Goal: Check status: Check status

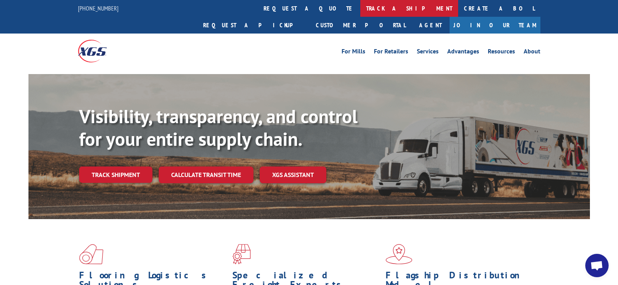
click at [360, 12] on link "track a shipment" at bounding box center [409, 8] width 98 height 17
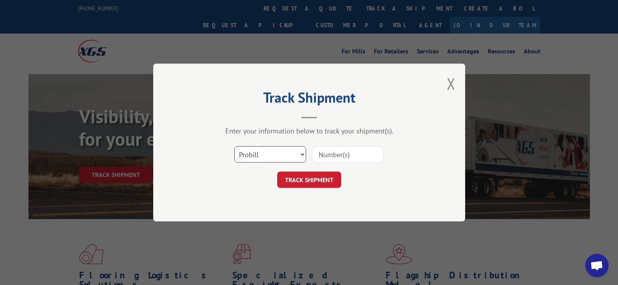
click at [287, 152] on select "Select category... Probill BOL PO" at bounding box center [270, 154] width 72 height 16
select select "bol"
click at [234, 146] on select "Select category... Probill BOL PO" at bounding box center [270, 154] width 72 height 16
click at [339, 154] on input at bounding box center [348, 154] width 72 height 16
paste input "191041"
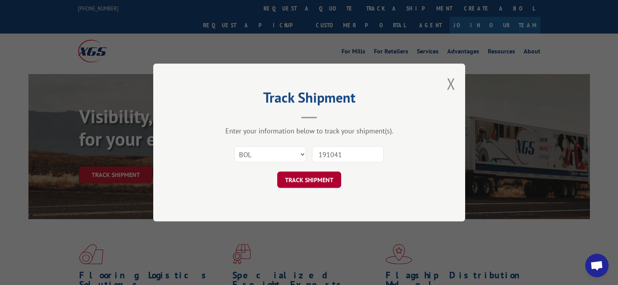
type input "191041"
click at [316, 178] on button "TRACK SHIPMENT" at bounding box center [309, 179] width 64 height 16
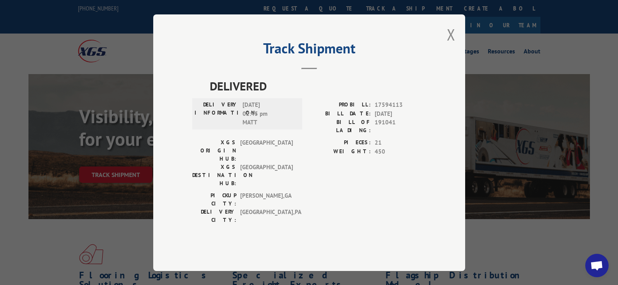
drag, startPoint x: 376, startPoint y: 206, endPoint x: 358, endPoint y: 221, distance: 23.3
click at [358, 221] on div "Track Shipment DELIVERED DELIVERY INFORMATION: [DATE] 02:45 pm [PERSON_NAME]: 1…" at bounding box center [309, 142] width 312 height 256
click at [449, 45] on button "Close modal" at bounding box center [451, 34] width 9 height 21
